Goal: Information Seeking & Learning: Learn about a topic

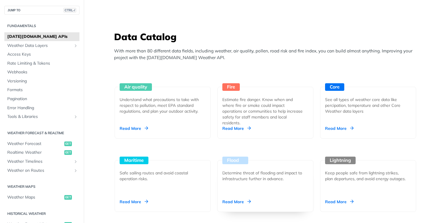
scroll to position [489, 0]
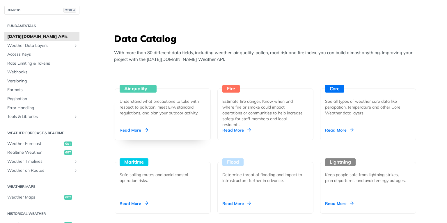
click at [131, 127] on div "Read More" at bounding box center [134, 130] width 28 height 6
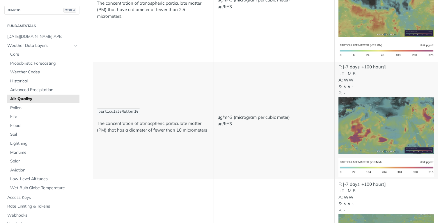
scroll to position [116, 0]
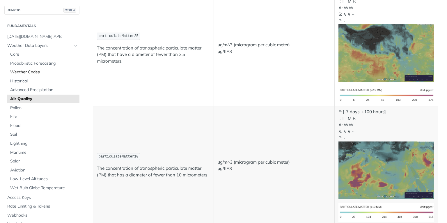
click at [31, 72] on span "Weather Codes" at bounding box center [44, 72] width 68 height 6
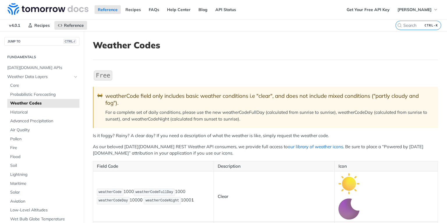
click at [311, 144] on link "our library of weather icons" at bounding box center [315, 147] width 55 height 6
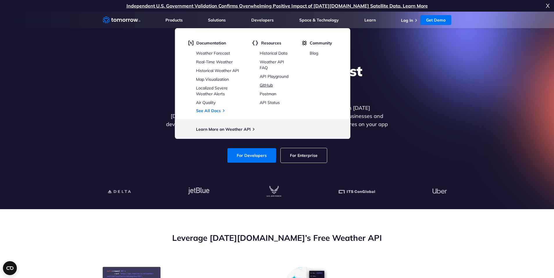
click at [270, 84] on link "GitHub" at bounding box center [266, 85] width 13 height 5
